Goal: Browse casually

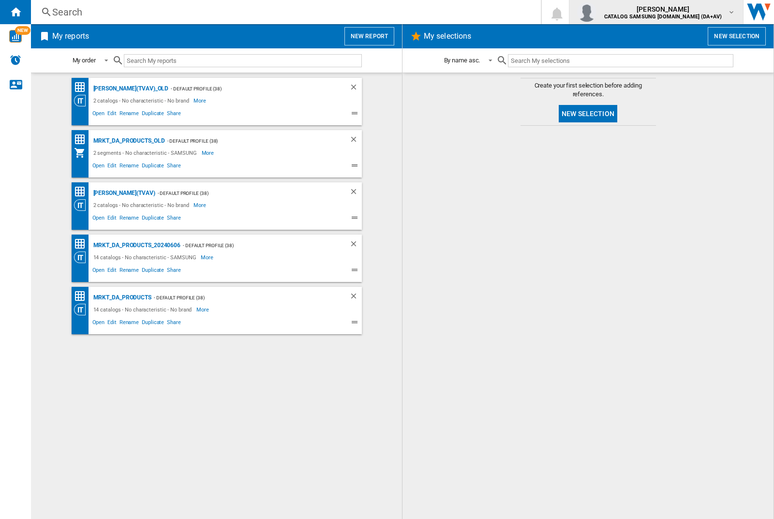
click at [597, 12] on img "button" at bounding box center [586, 11] width 19 height 19
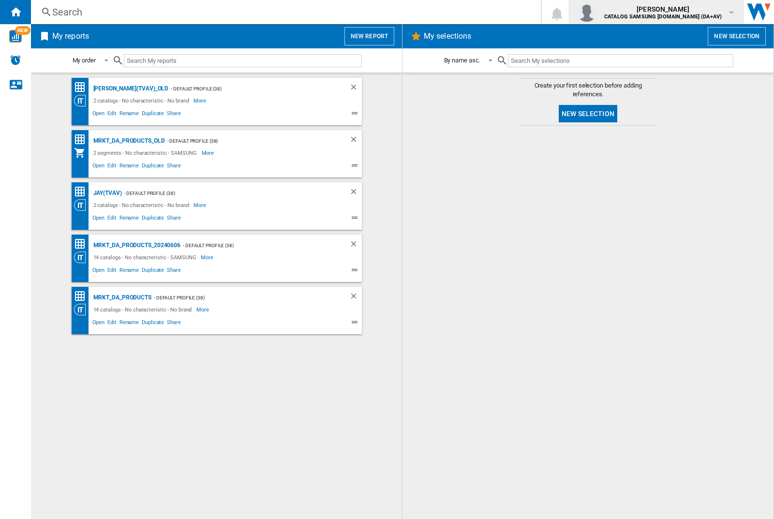
click at [597, 12] on img "button" at bounding box center [586, 11] width 19 height 19
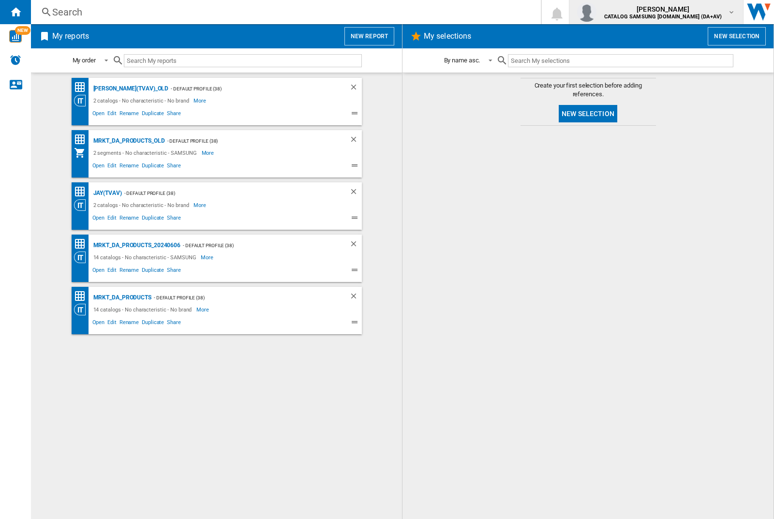
click at [597, 12] on img "button" at bounding box center [586, 11] width 19 height 19
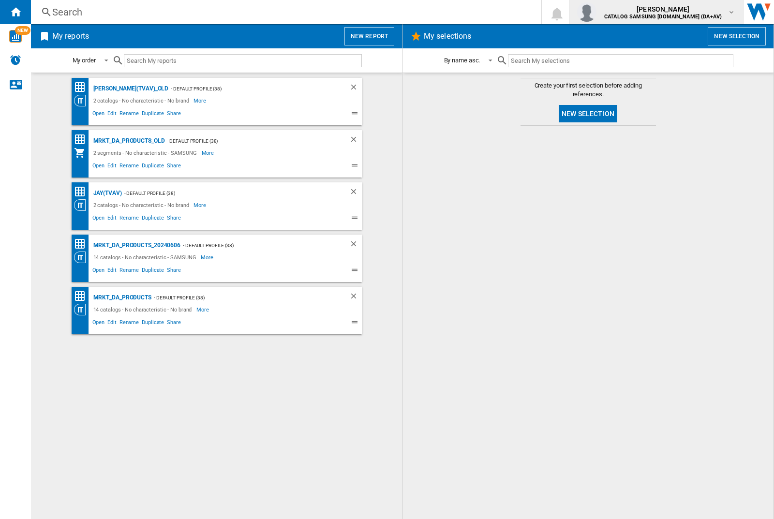
click at [597, 12] on img "button" at bounding box center [586, 11] width 19 height 19
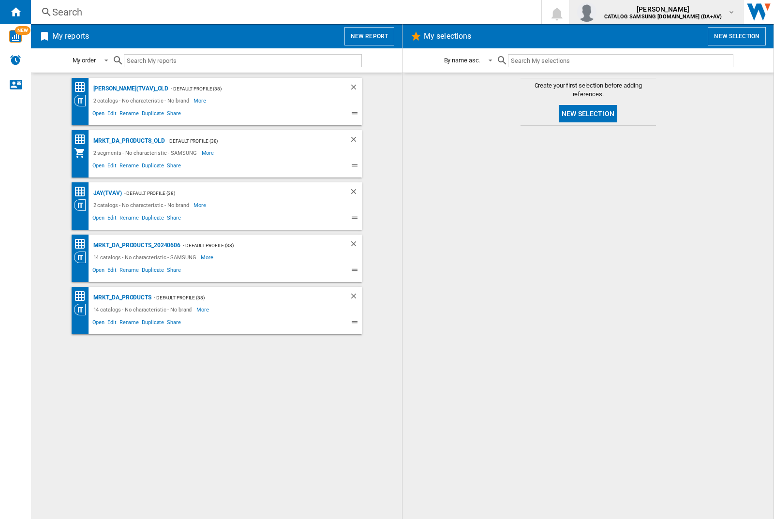
click at [597, 12] on img "button" at bounding box center [586, 11] width 19 height 19
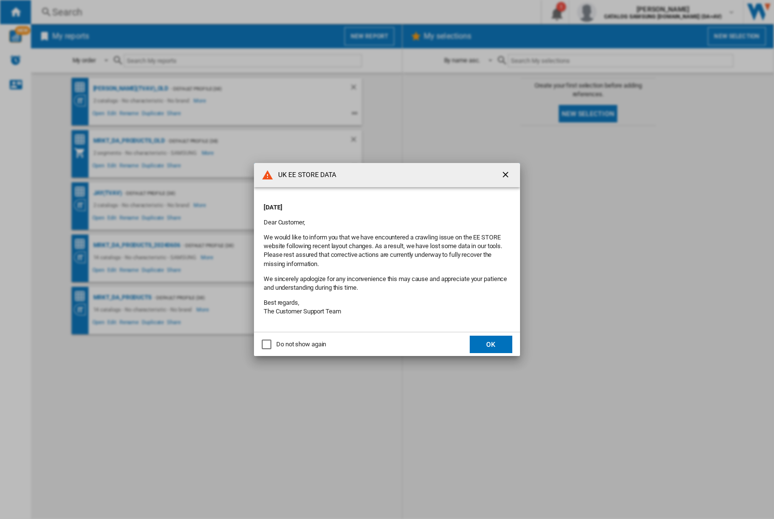
click at [491, 344] on button "OK" at bounding box center [491, 344] width 43 height 17
